Goal: Transaction & Acquisition: Purchase product/service

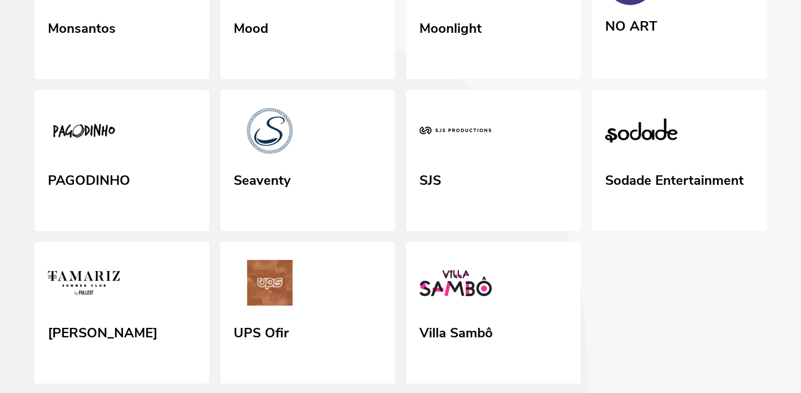
scroll to position [470, 0]
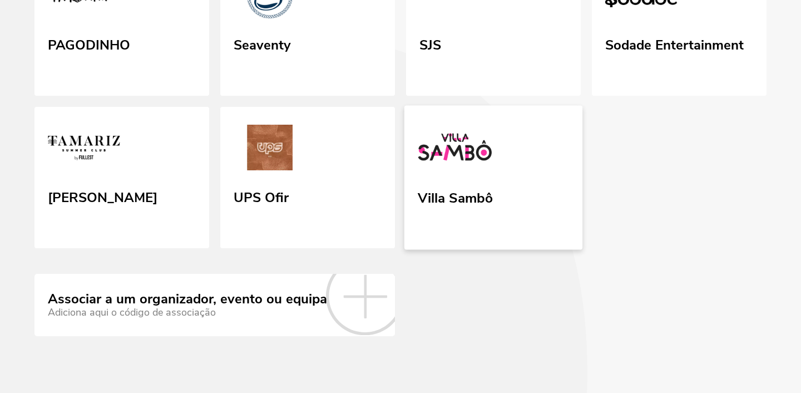
click at [505, 182] on link "Villa Sambô" at bounding box center [493, 178] width 178 height 144
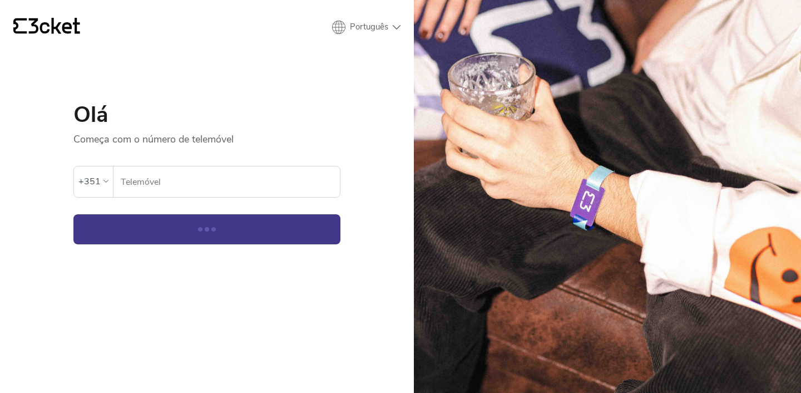
click at [157, 182] on input "Telemóvel" at bounding box center [230, 181] width 220 height 31
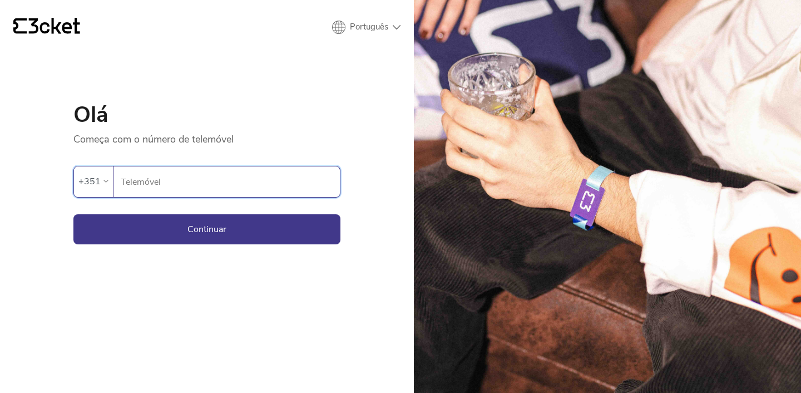
type input "918685743"
click at [201, 227] on button "Continuar" at bounding box center [206, 229] width 267 height 30
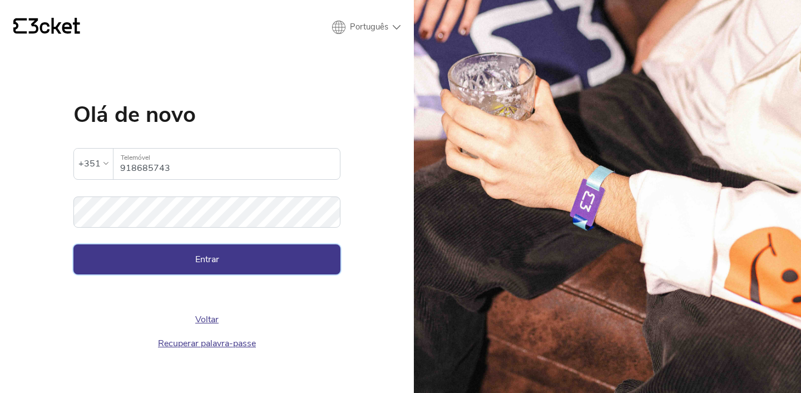
click at [206, 268] on button "Entrar" at bounding box center [206, 259] width 267 height 30
